Goal: Check status: Check status

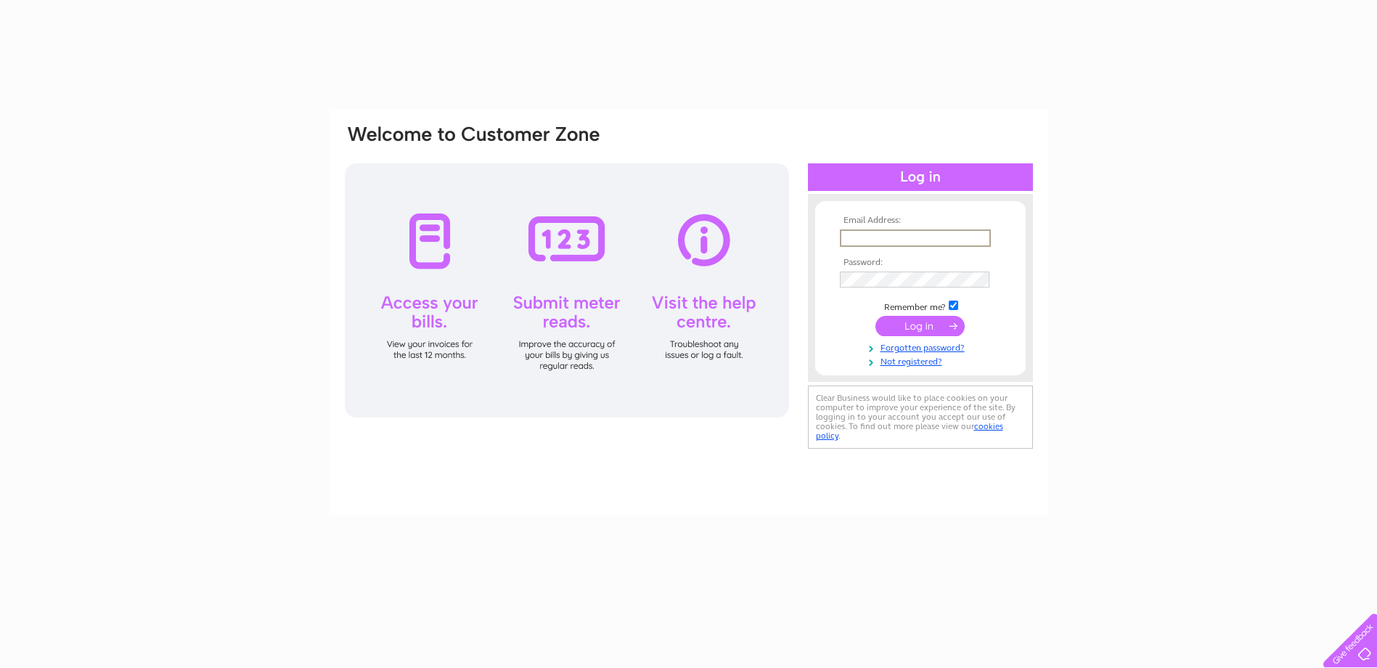
click at [938, 239] on input "text" at bounding box center [915, 237] width 151 height 17
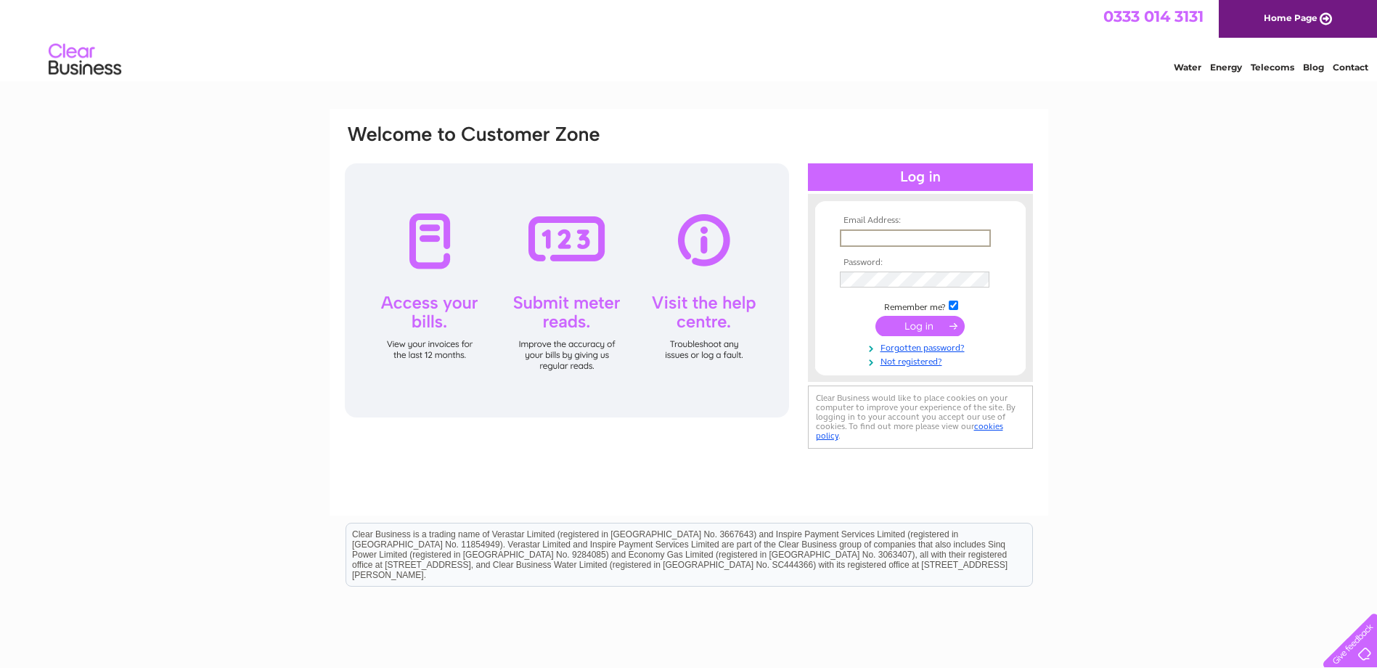
type input "FVDinvoices@firthvickers.co.uk"
click at [875, 316] on input "submit" at bounding box center [919, 326] width 89 height 20
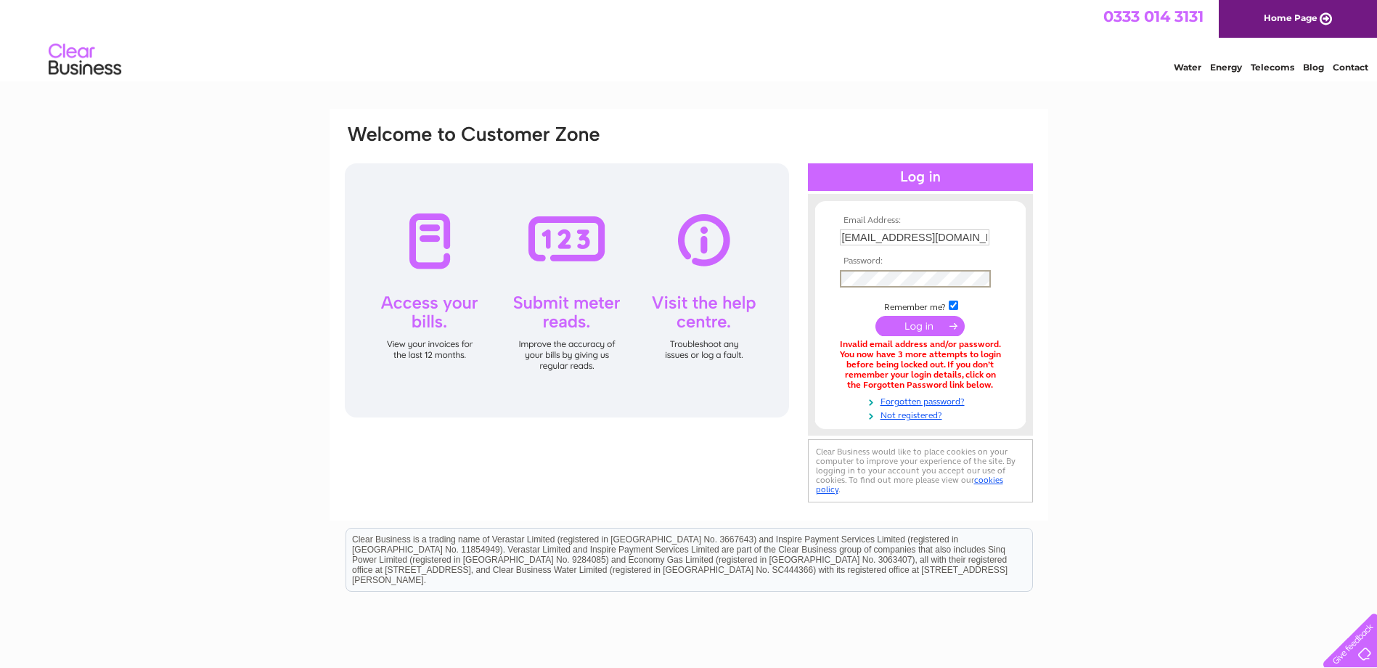
click at [875, 316] on input "submit" at bounding box center [919, 326] width 89 height 20
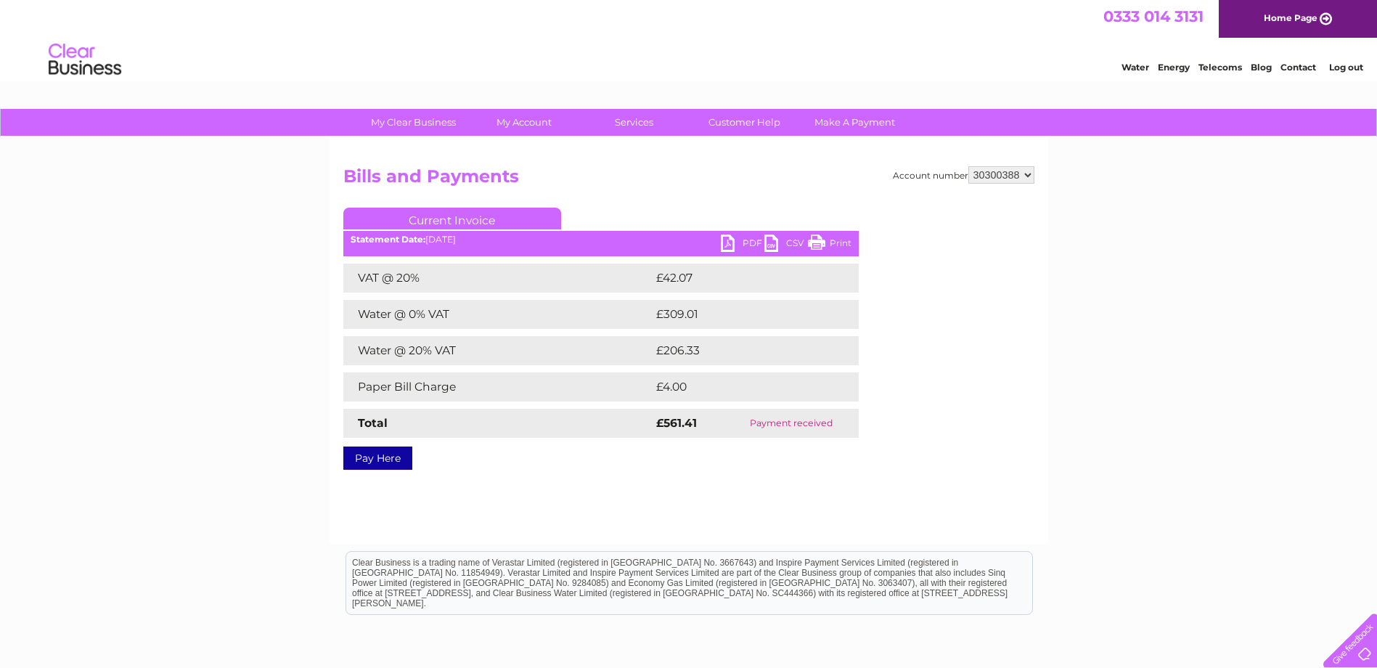
click at [431, 224] on link "Current Invoice" at bounding box center [452, 219] width 218 height 22
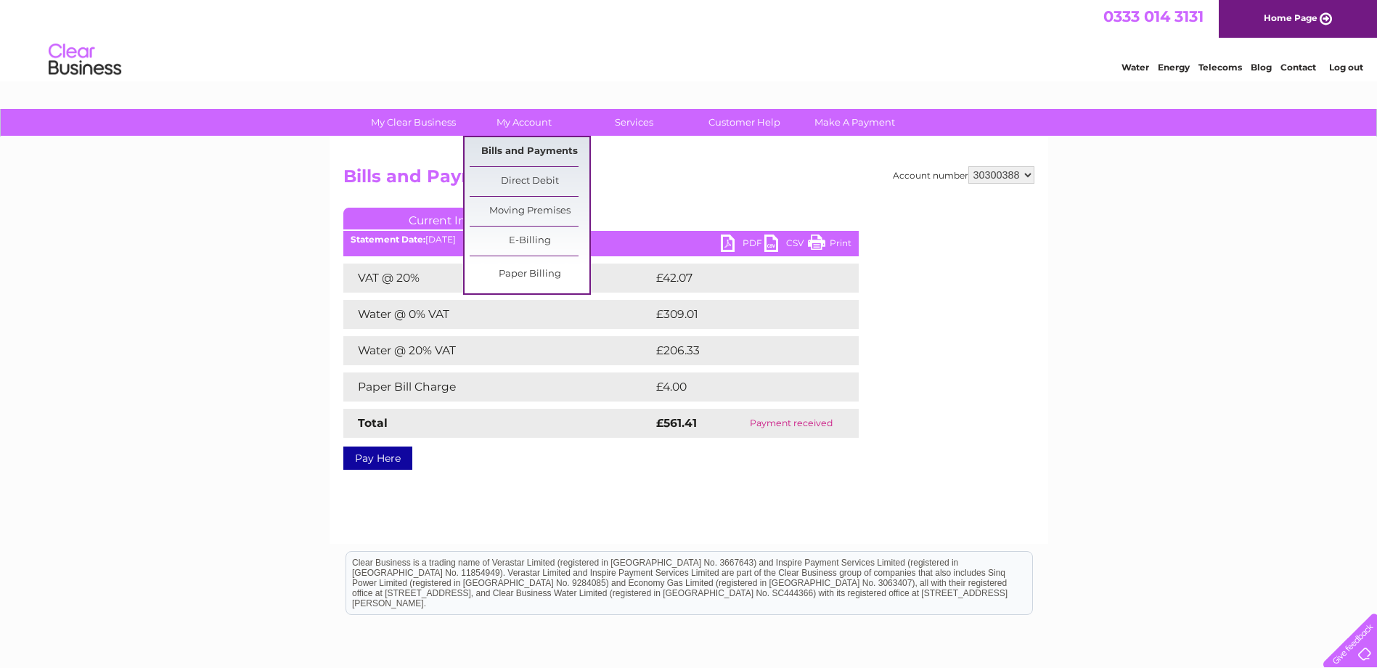
click at [507, 152] on link "Bills and Payments" at bounding box center [530, 151] width 120 height 29
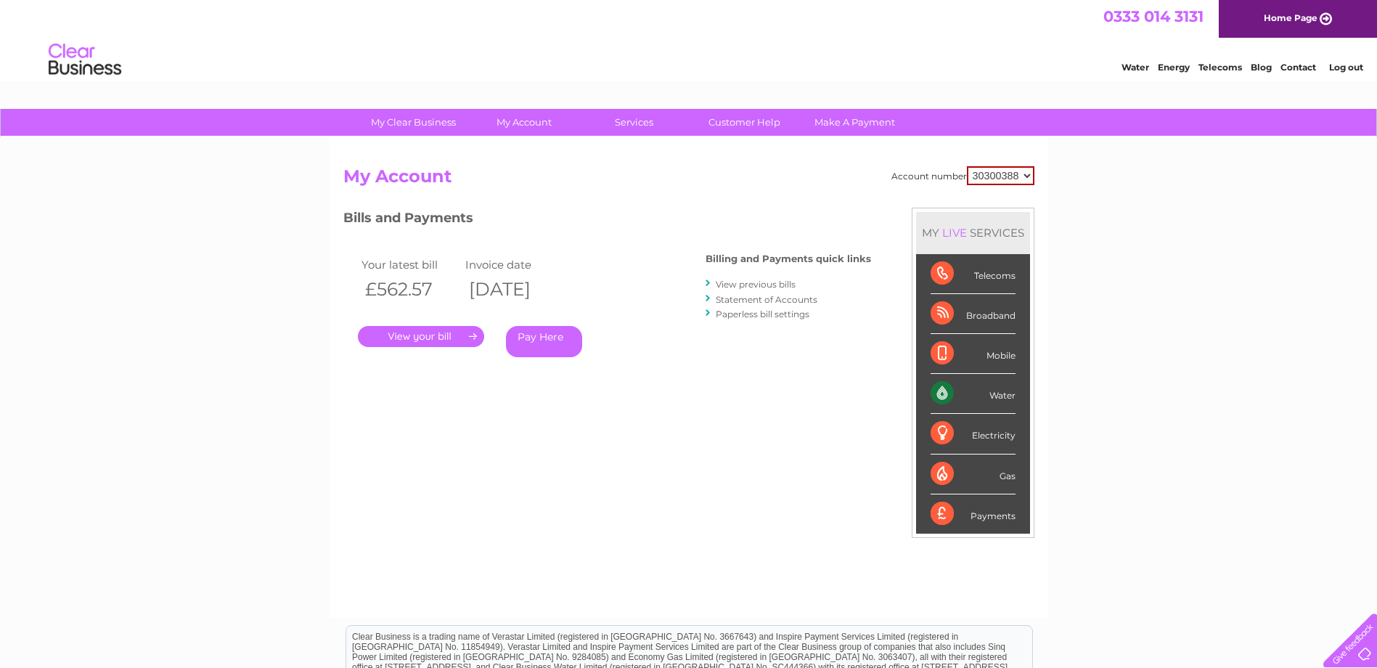
click at [406, 339] on link "." at bounding box center [421, 336] width 126 height 21
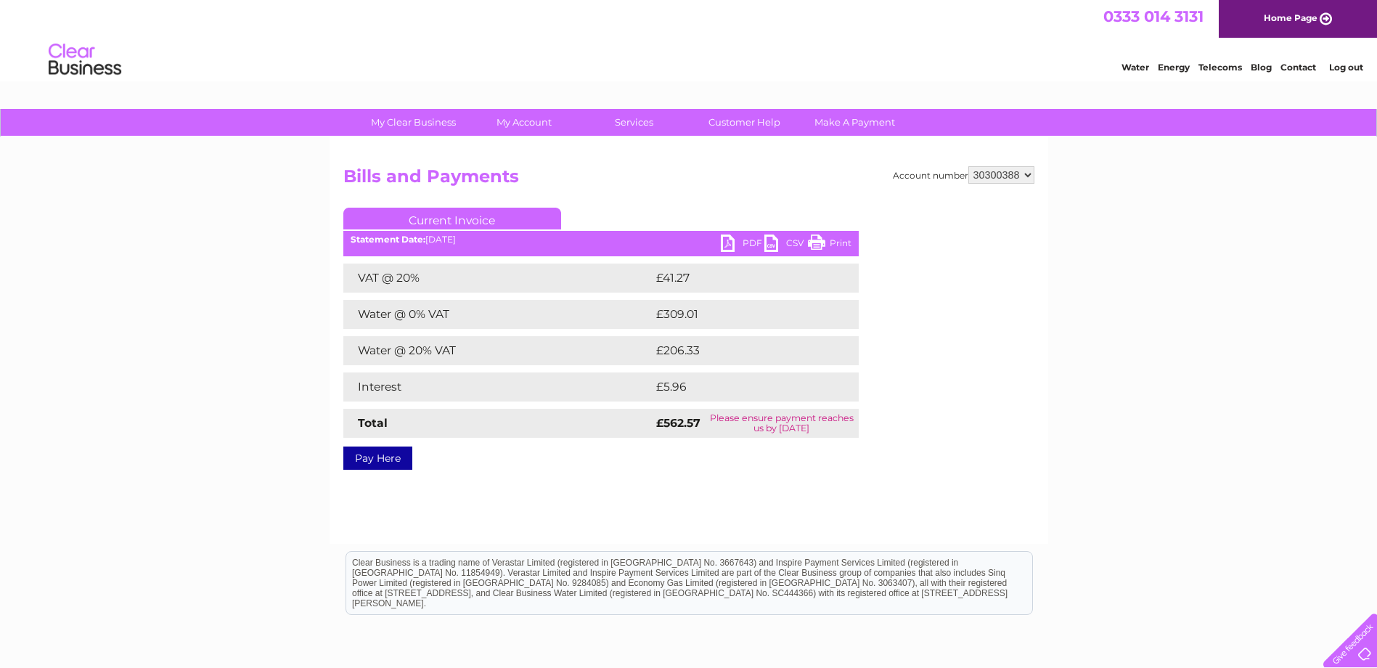
click at [736, 239] on link "PDF" at bounding box center [743, 244] width 44 height 21
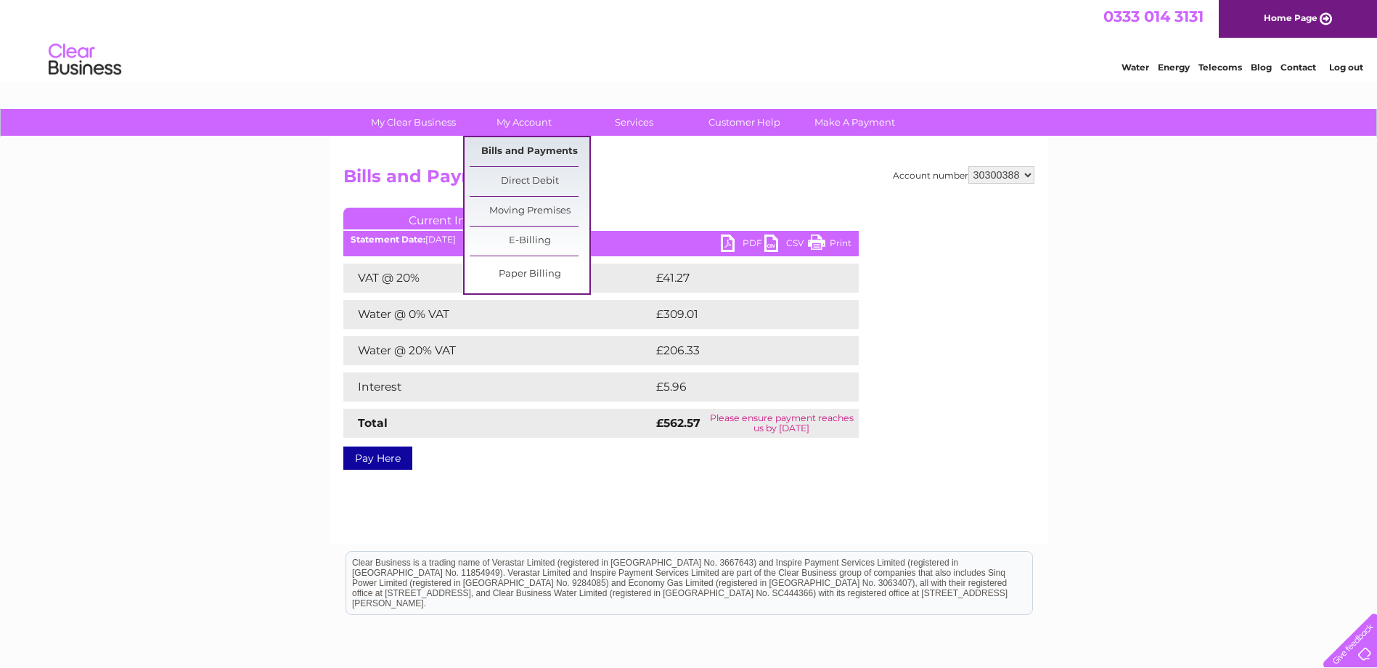
click at [520, 150] on link "Bills and Payments" at bounding box center [530, 151] width 120 height 29
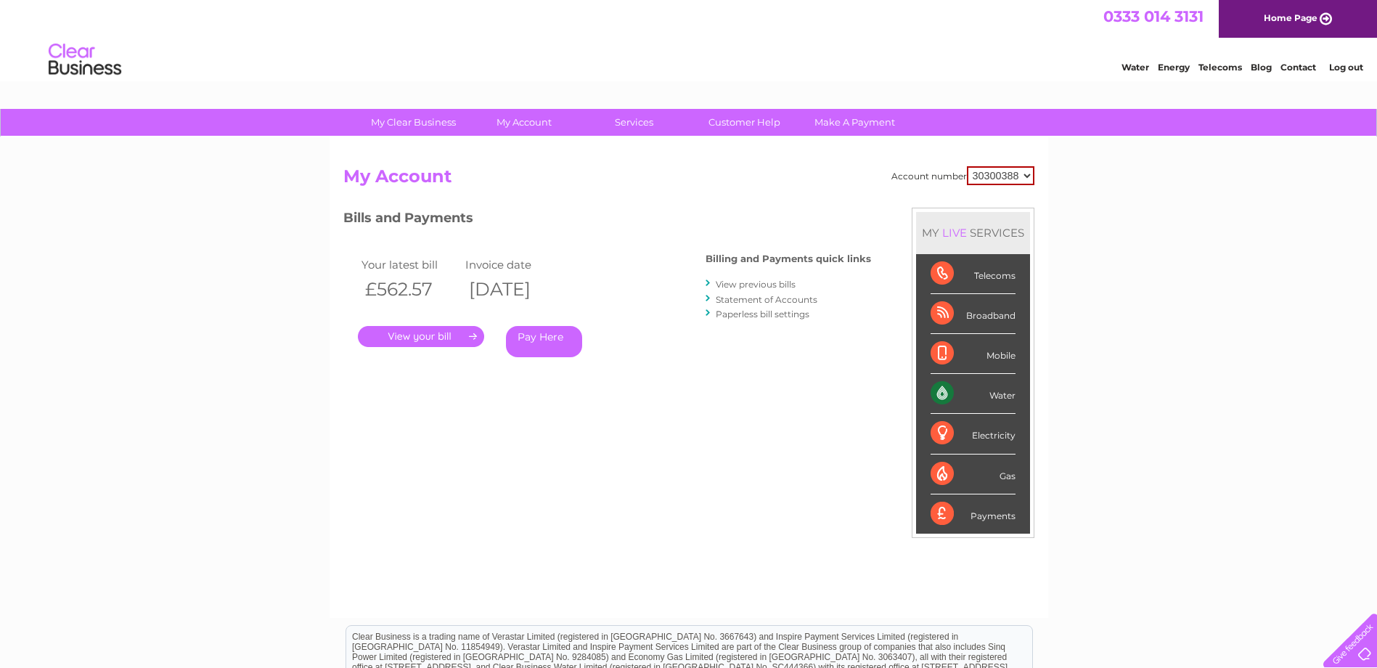
click at [755, 279] on link "View previous bills" at bounding box center [756, 284] width 80 height 11
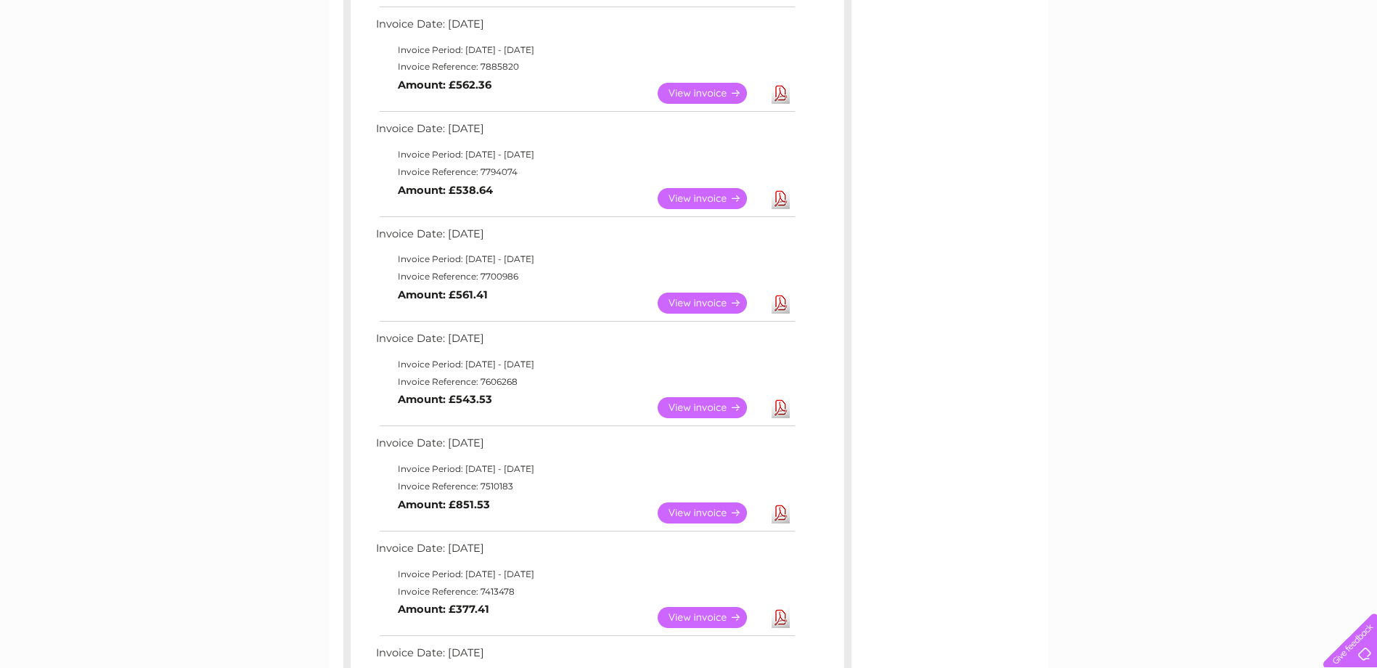
scroll to position [145, 0]
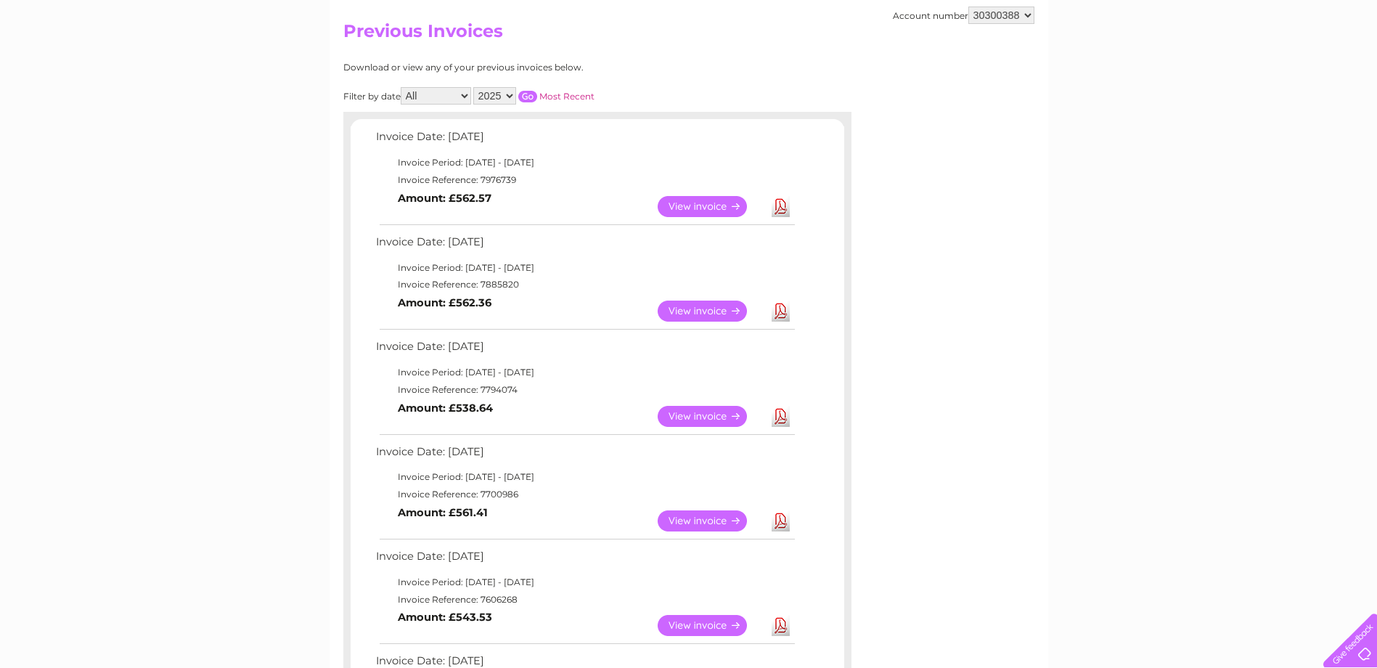
click at [694, 308] on link "View" at bounding box center [711, 310] width 107 height 21
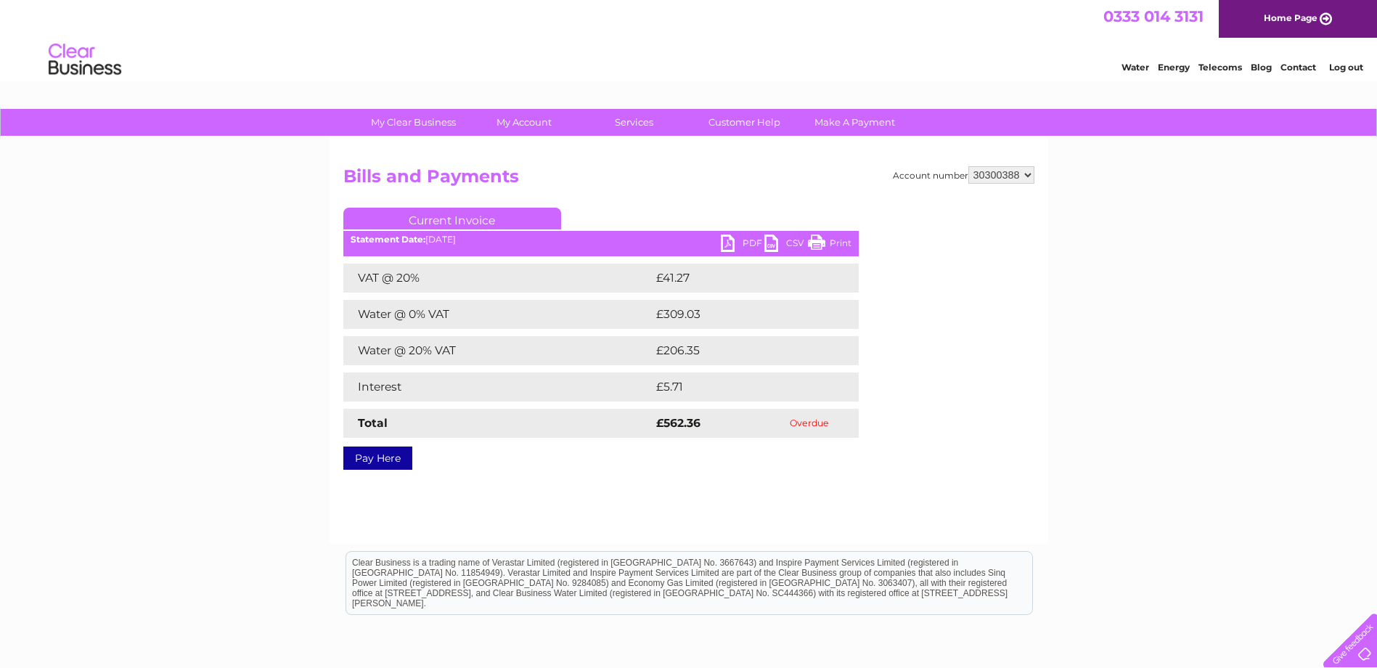
click at [692, 172] on h2 "Bills and Payments" at bounding box center [688, 180] width 691 height 28
click at [439, 213] on link "Current Invoice" at bounding box center [452, 219] width 218 height 22
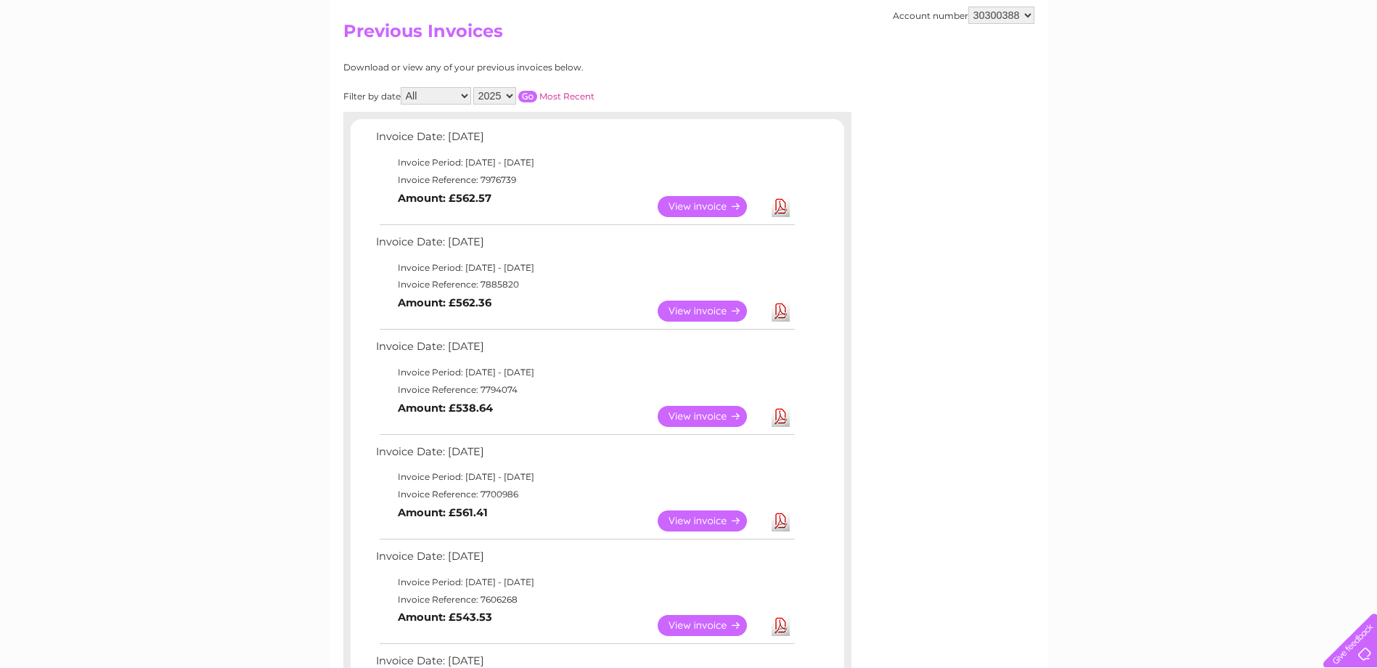
click at [697, 412] on link "View" at bounding box center [711, 416] width 107 height 21
